Goal: Task Accomplishment & Management: Use online tool/utility

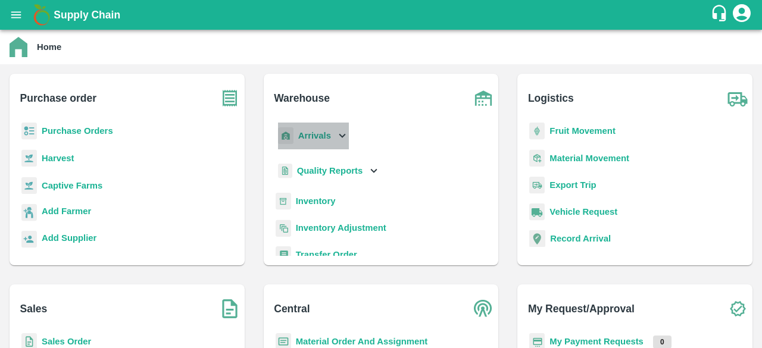
click at [336, 134] on icon at bounding box center [342, 135] width 13 height 13
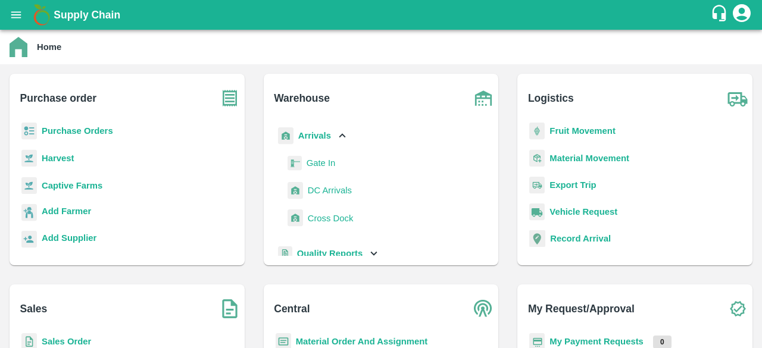
click at [330, 193] on span "DC Arrivals" at bounding box center [330, 190] width 44 height 13
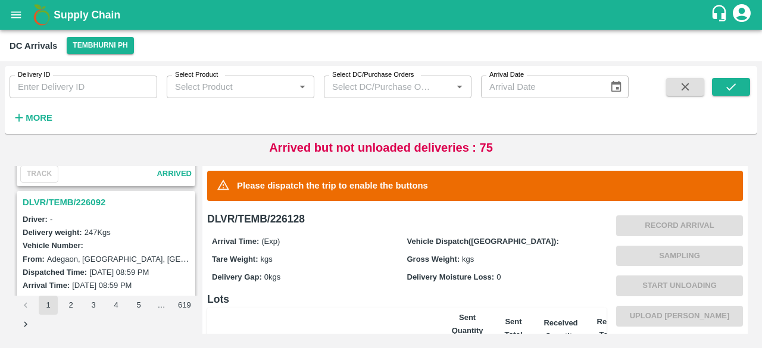
scroll to position [2690, 0]
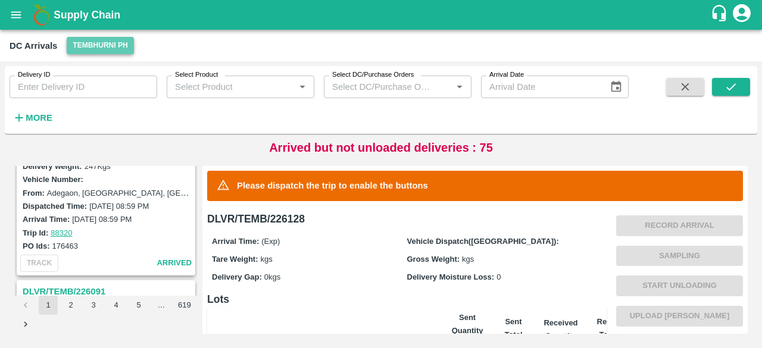
click at [90, 49] on button "Tembhurni PH" at bounding box center [100, 45] width 67 height 17
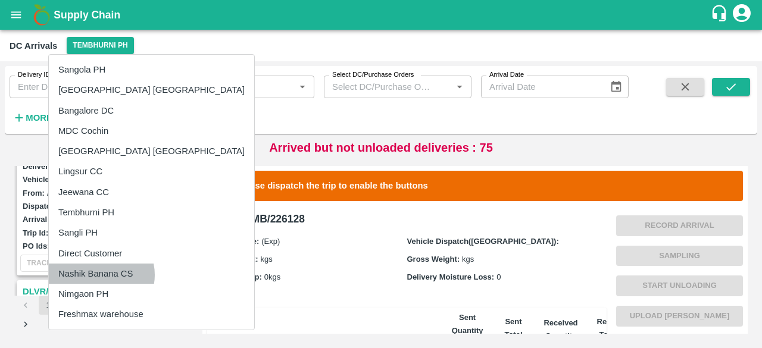
click at [101, 274] on li "Nashik Banana CS" at bounding box center [151, 274] width 205 height 20
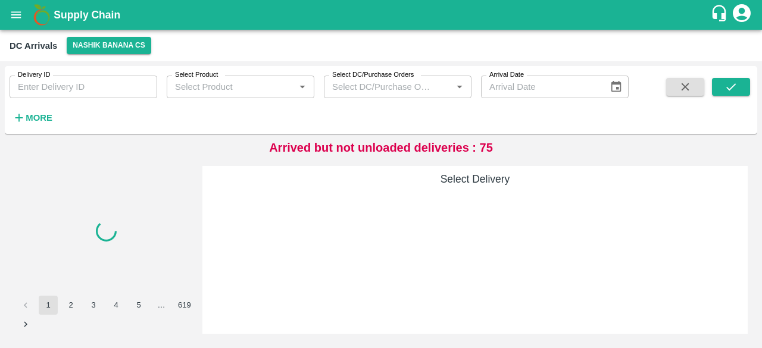
scroll to position [0, 0]
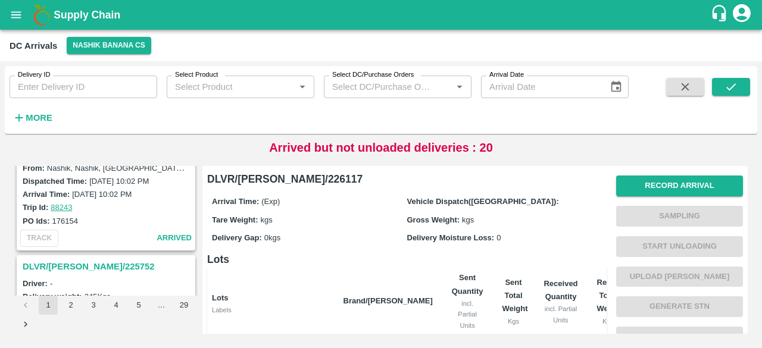
scroll to position [3752, 0]
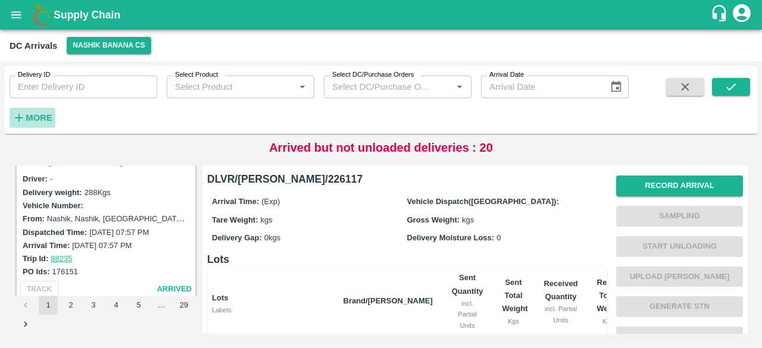
click at [37, 117] on strong "More" at bounding box center [39, 118] width 27 height 10
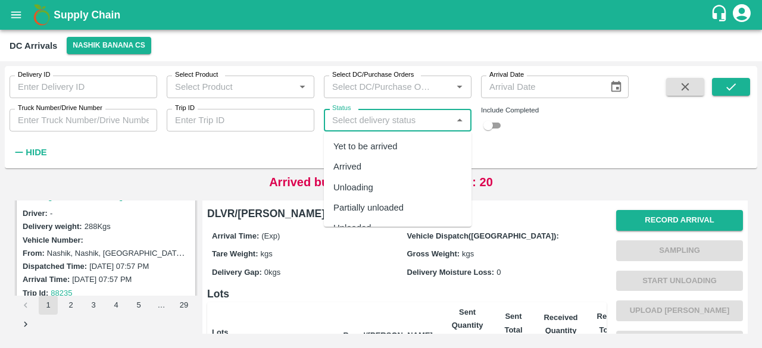
click at [402, 125] on input "Status" at bounding box center [387, 119] width 121 height 15
click at [393, 151] on div "Yet to be arrived" at bounding box center [365, 146] width 64 height 13
type input "Yet to be arrived"
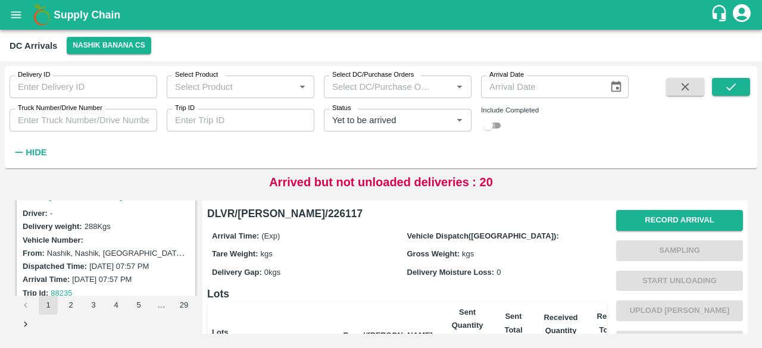
click at [498, 127] on input "checkbox" at bounding box center [487, 125] width 43 height 14
checkbox input "true"
click at [725, 84] on icon "submit" at bounding box center [730, 86] width 13 height 13
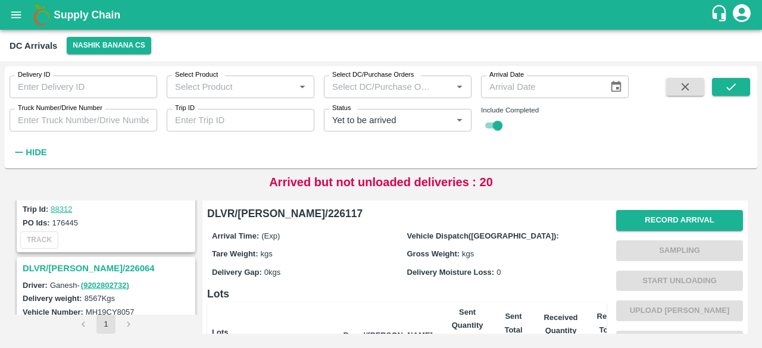
scroll to position [1441, 0]
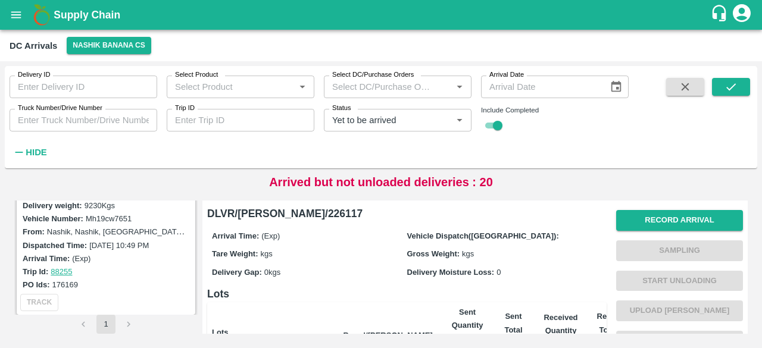
click at [130, 323] on li "pagination navigation" at bounding box center [128, 324] width 23 height 19
click at [80, 328] on li "pagination navigation" at bounding box center [83, 324] width 23 height 19
click at [133, 328] on li "pagination navigation" at bounding box center [128, 324] width 23 height 19
click at [102, 322] on button "1" at bounding box center [105, 324] width 19 height 19
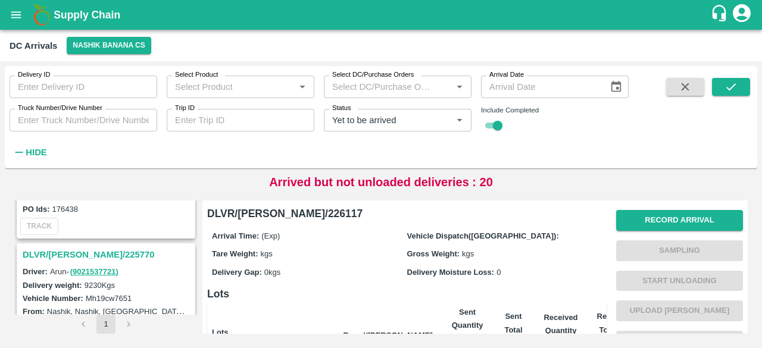
click at [79, 250] on h3 "DLVR/[PERSON_NAME]/225770" at bounding box center [108, 254] width 170 height 15
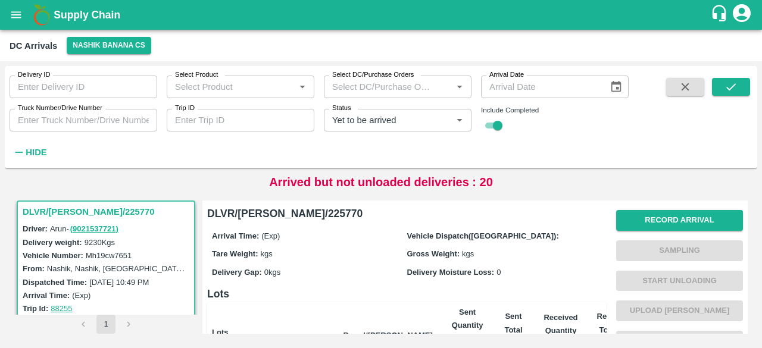
scroll to position [1411, 0]
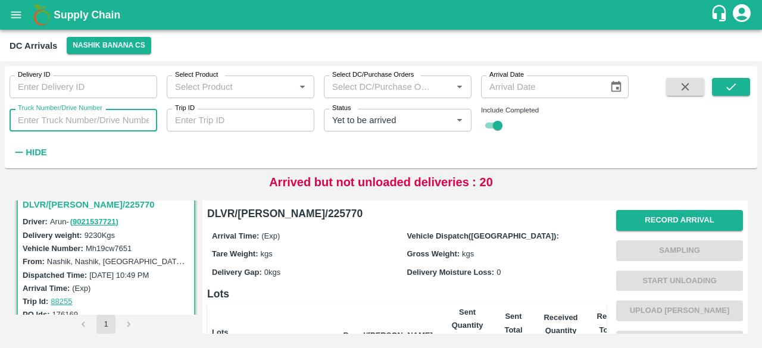
click at [67, 123] on input "Truck Number/Drive Number" at bounding box center [84, 120] width 148 height 23
type input "7051"
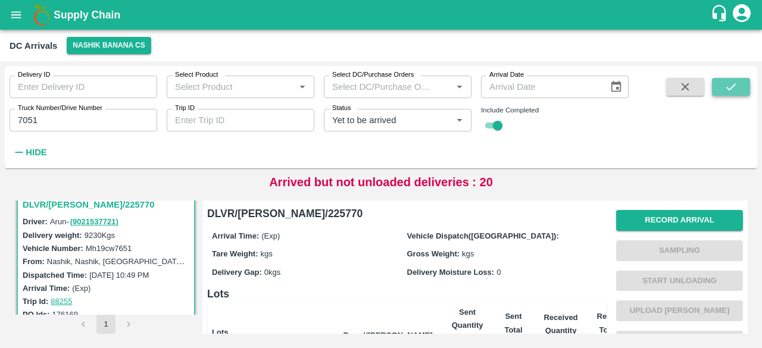
click at [726, 87] on icon "submit" at bounding box center [730, 86] width 13 height 13
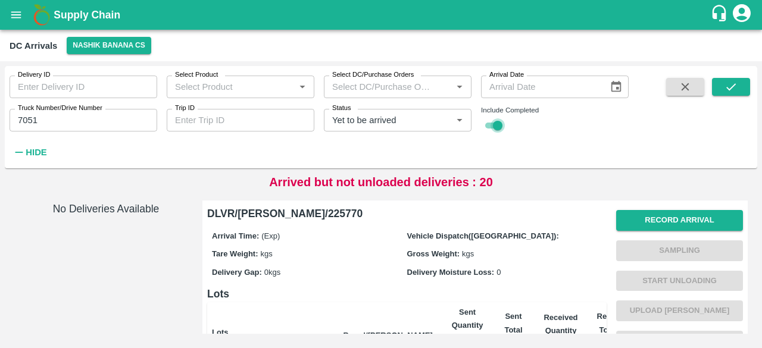
click at [500, 131] on input "checkbox" at bounding box center [497, 125] width 43 height 14
click at [500, 131] on input "checkbox" at bounding box center [487, 125] width 43 height 14
checkbox input "true"
click at [19, 123] on input "7051" at bounding box center [84, 120] width 148 height 23
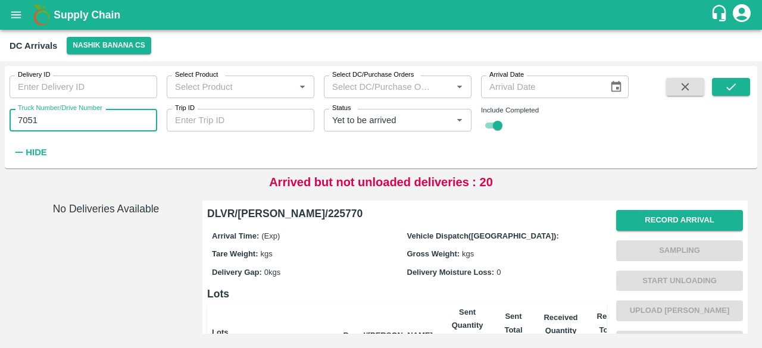
type input "7051"
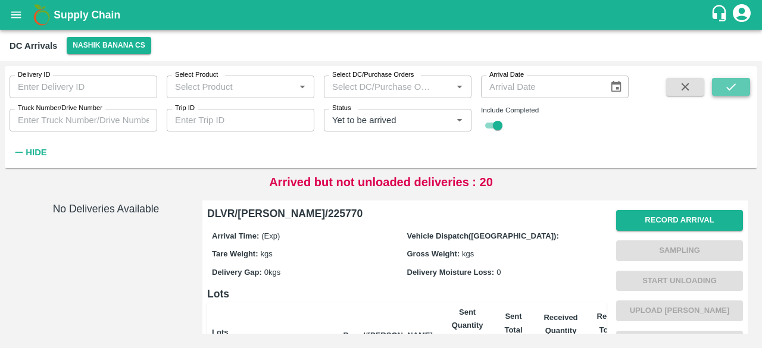
click at [730, 90] on icon "submit" at bounding box center [730, 86] width 13 height 13
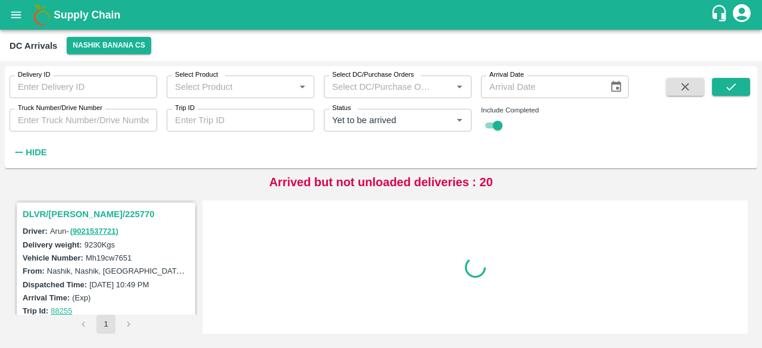
scroll to position [1399, 0]
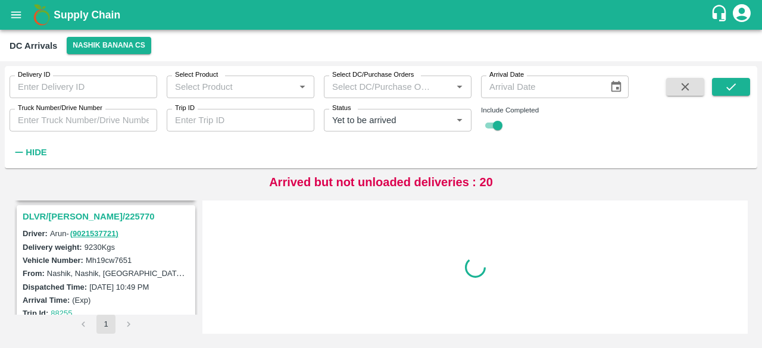
click at [87, 210] on h3 "DLVR/[PERSON_NAME]/225770" at bounding box center [108, 216] width 170 height 15
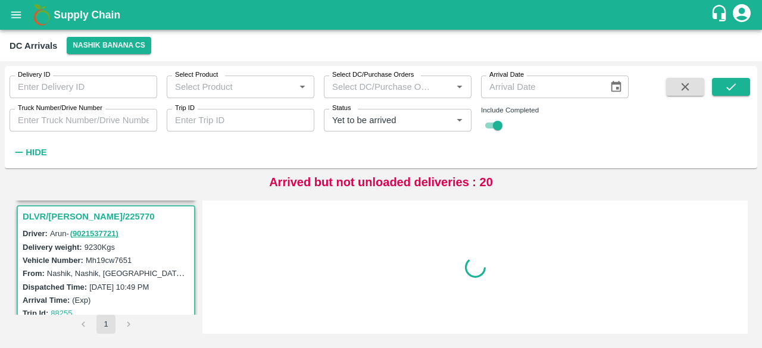
scroll to position [1401, 0]
click at [100, 255] on label "Mh19cw7651" at bounding box center [109, 259] width 46 height 9
copy label "Mh19cw7651"
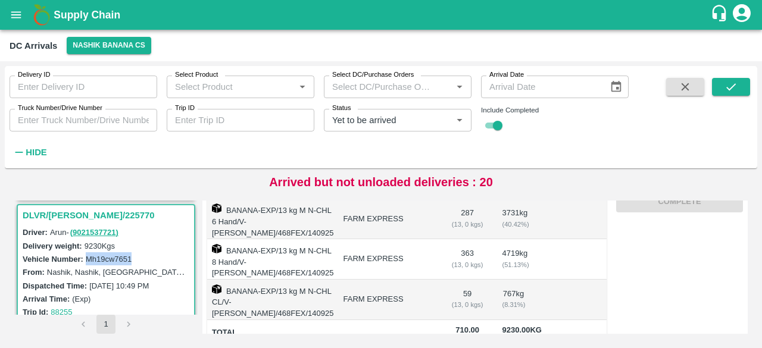
scroll to position [225, 0]
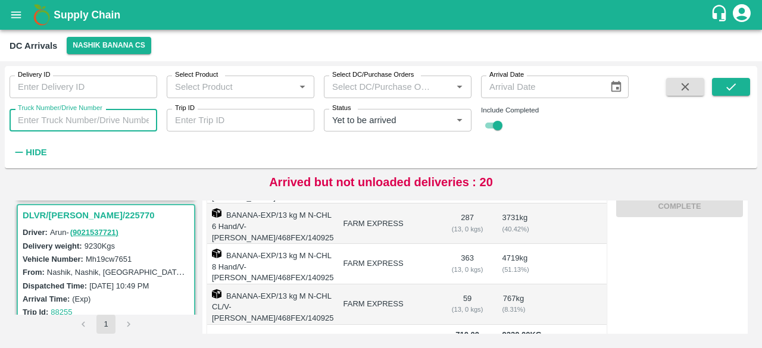
click at [71, 121] on input "Truck Number/Drive Number" at bounding box center [84, 120] width 148 height 23
paste input "text"
type input "Mh19cw7651"
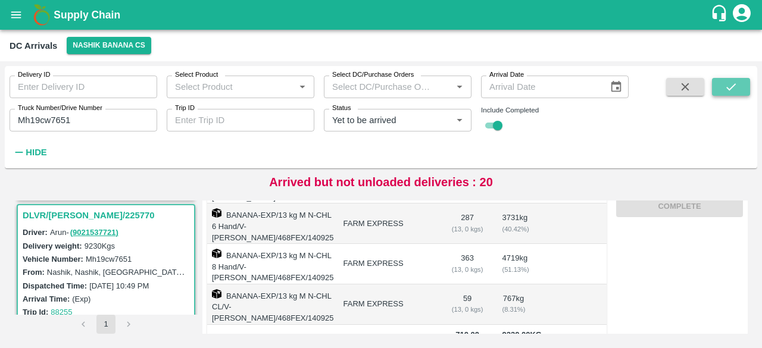
click at [732, 85] on icon "submit" at bounding box center [730, 86] width 13 height 13
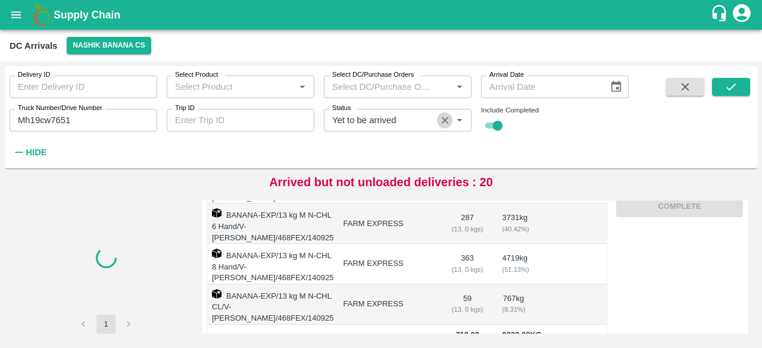
click at [445, 120] on icon "Clear" at bounding box center [444, 120] width 7 height 7
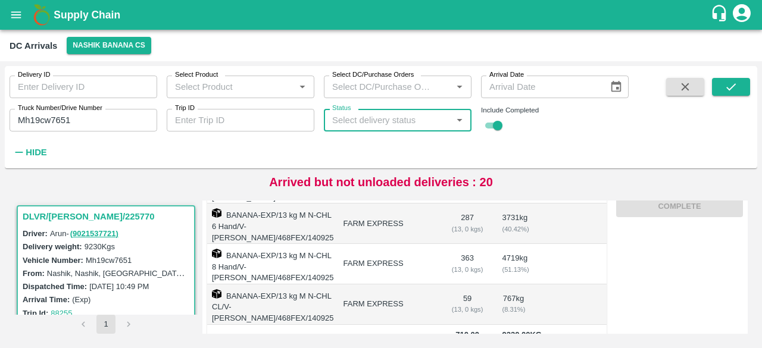
scroll to position [45, 0]
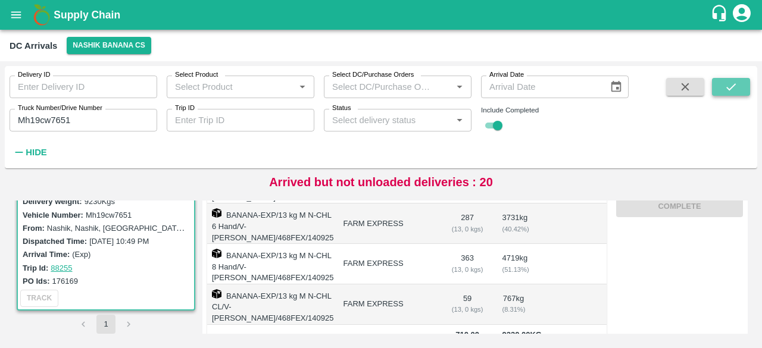
click at [733, 90] on icon "submit" at bounding box center [730, 86] width 13 height 13
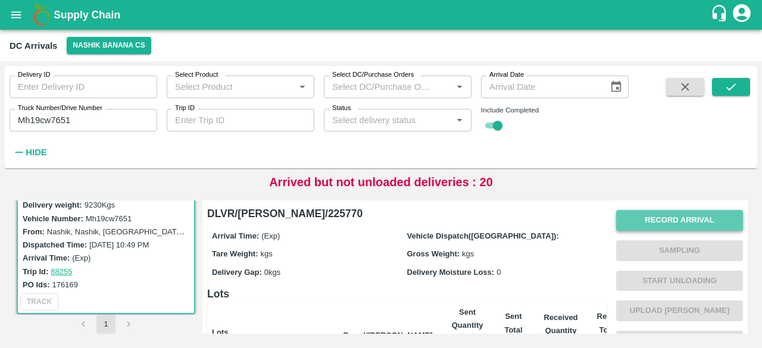
click at [690, 216] on button "Record Arrival" at bounding box center [679, 220] width 127 height 21
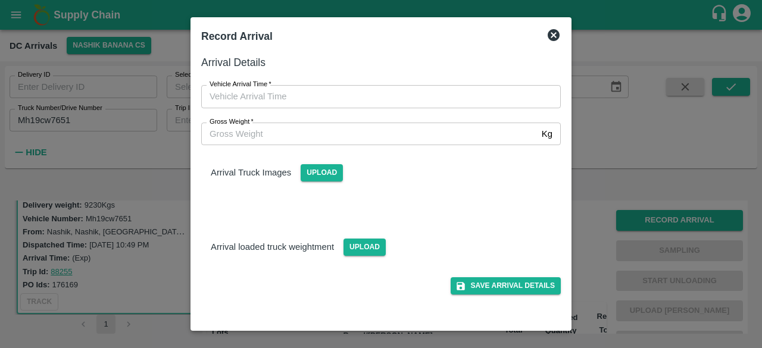
type input "DD/MM/YYYY hh:mm aa"
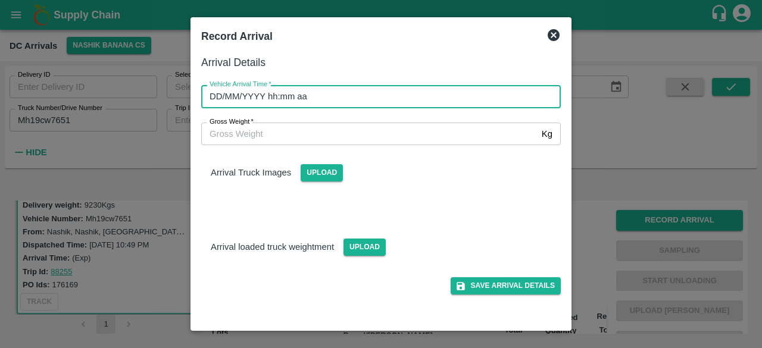
click at [424, 102] on input "DD/MM/YYYY hh:mm aa" at bounding box center [376, 96] width 351 height 23
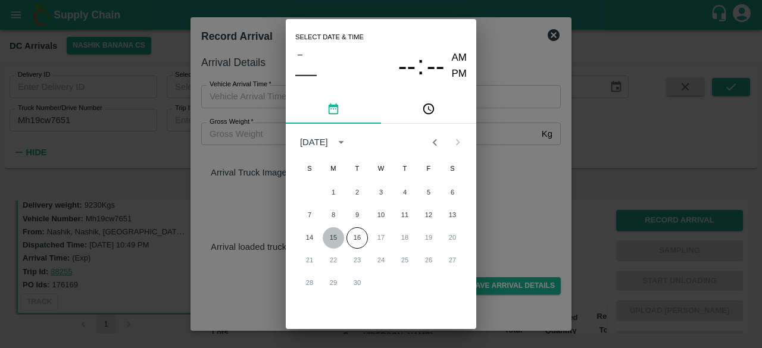
click at [333, 237] on button "15" at bounding box center [332, 237] width 21 height 21
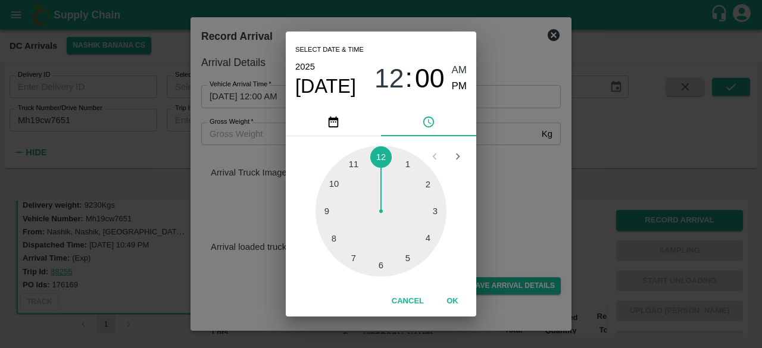
click at [331, 211] on div at bounding box center [380, 211] width 131 height 131
type input "[DATE] 09:00 AM"
click at [528, 186] on div "Select date & time [DATE] 09 : 00 AM PM 05 10 15 20 25 30 35 40 45 50 55 00 Can…" at bounding box center [381, 174] width 762 height 348
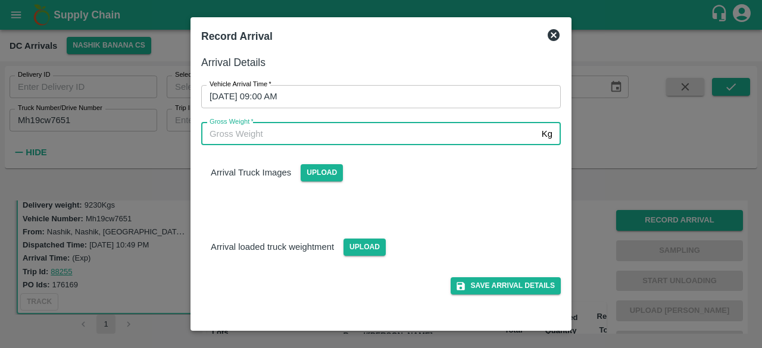
click at [286, 131] on input "Gross Weight   *" at bounding box center [369, 134] width 336 height 23
type input "16095"
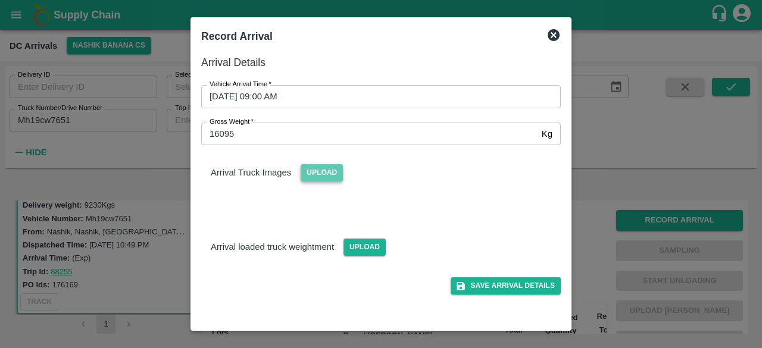
click at [321, 170] on span "Upload" at bounding box center [321, 172] width 42 height 17
click at [0, 0] on input "Upload" at bounding box center [0, 0] width 0 height 0
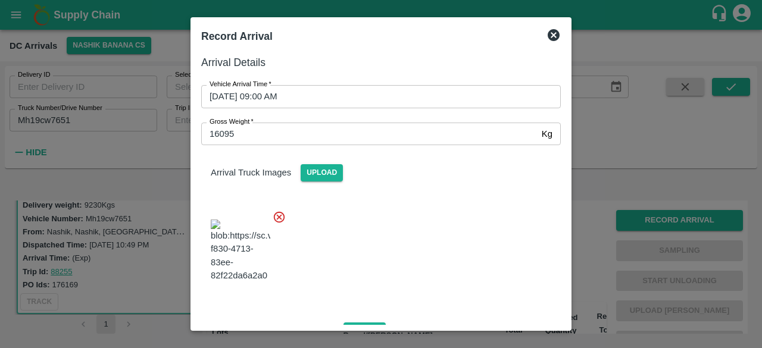
scroll to position [128, 0]
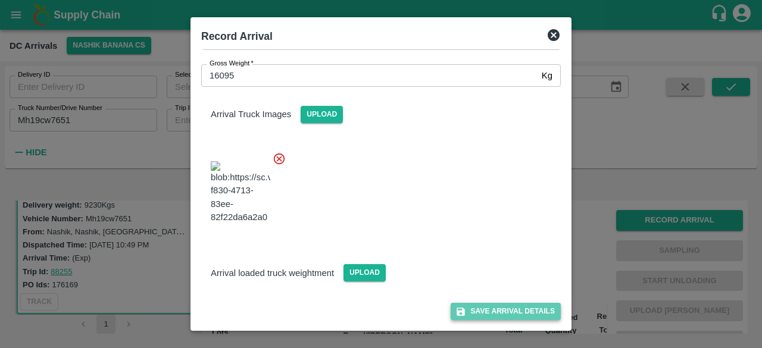
click at [493, 310] on button "Save Arrival Details" at bounding box center [505, 311] width 110 height 17
click at [554, 34] on icon at bounding box center [553, 35] width 14 height 14
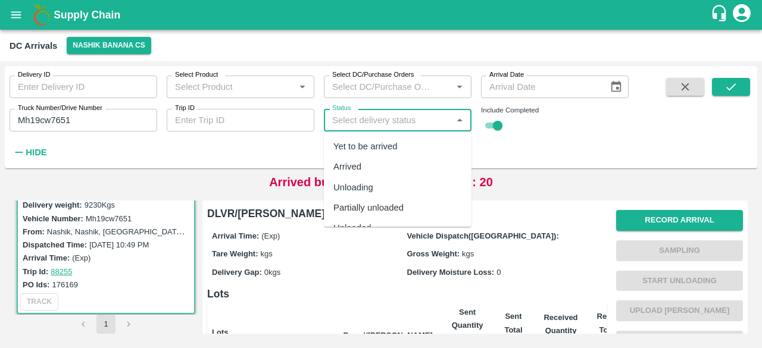
drag, startPoint x: 415, startPoint y: 115, endPoint x: 387, endPoint y: 165, distance: 57.0
click at [387, 165] on body "Supply Chain DC Arrivals Nashik Banana CS Delivery ID Delivery ID Select Produc…" at bounding box center [381, 174] width 762 height 348
click at [387, 165] on div "Arrived" at bounding box center [398, 167] width 148 height 20
type input "Arrived"
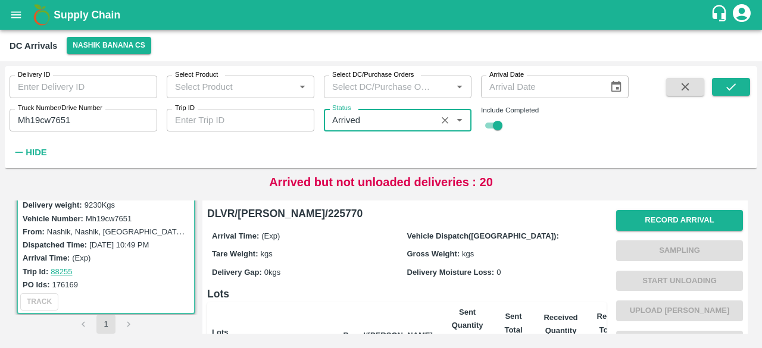
click at [46, 118] on input "Mh19cw7651" at bounding box center [84, 120] width 148 height 23
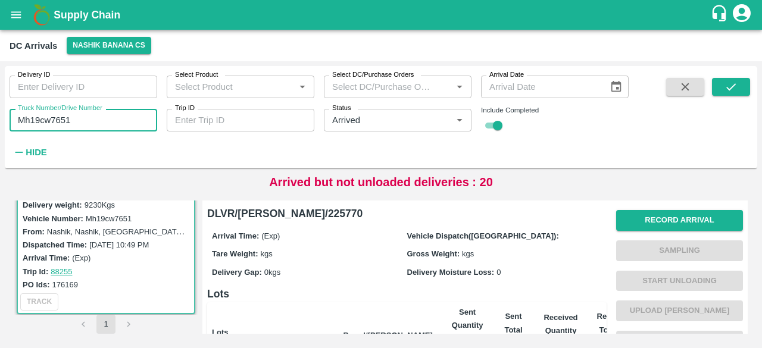
click at [46, 118] on input "Mh19cw7651" at bounding box center [84, 120] width 148 height 23
type input "Mh19cw7651"
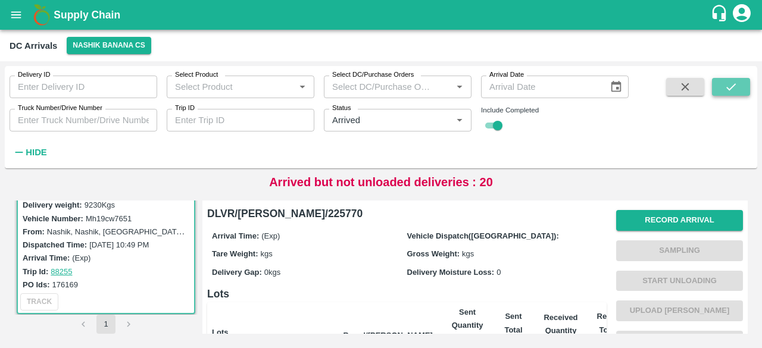
click at [731, 85] on icon "submit" at bounding box center [730, 86] width 13 height 13
